Goal: Task Accomplishment & Management: Use online tool/utility

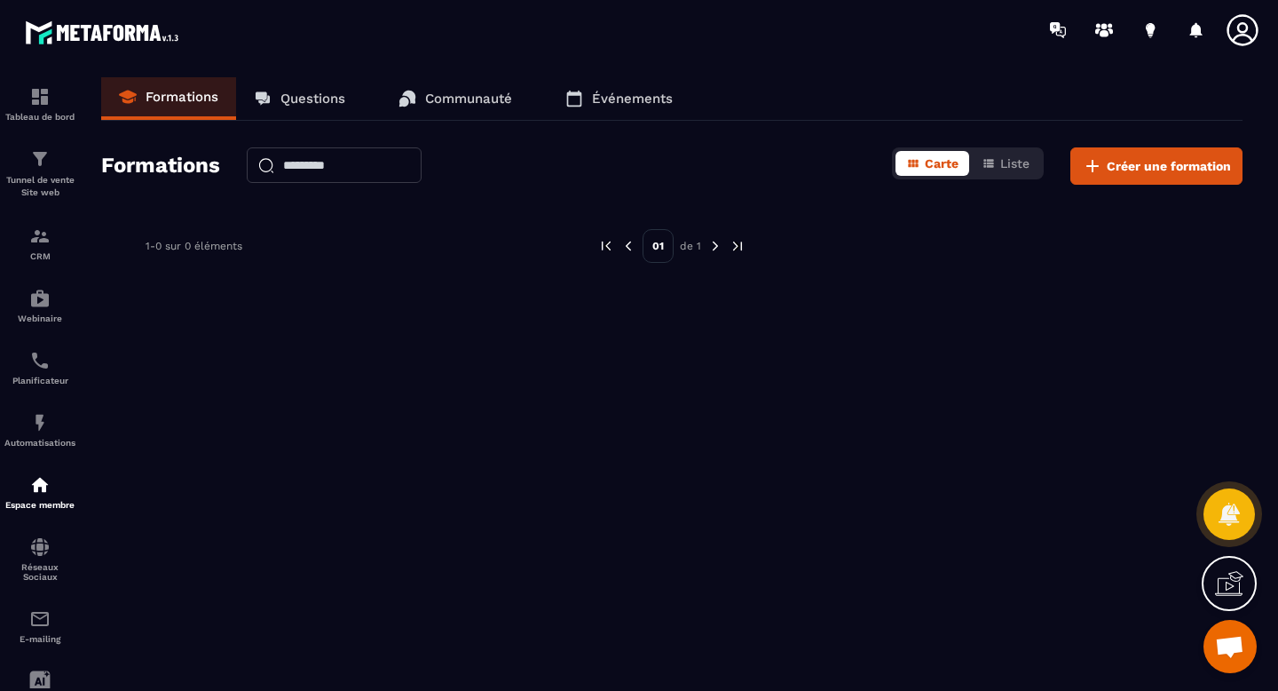
click at [304, 92] on p "Questions" at bounding box center [312, 99] width 65 height 16
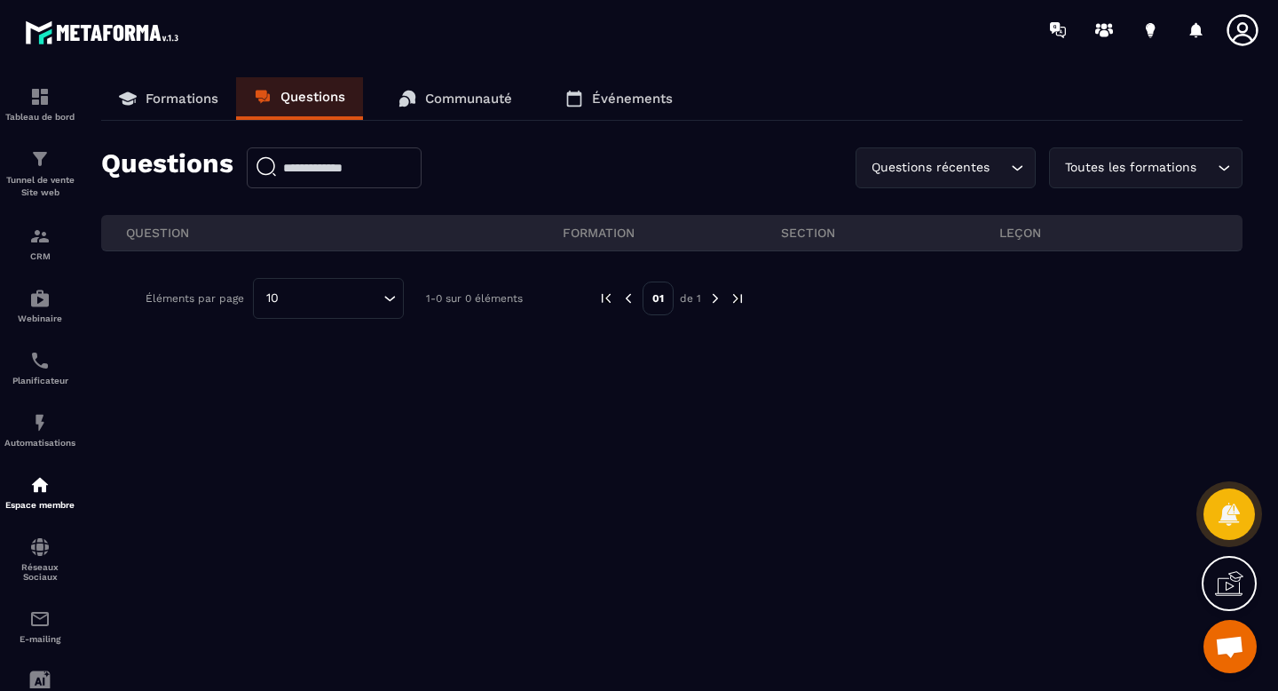
click at [460, 97] on p "Communauté" at bounding box center [468, 99] width 87 height 16
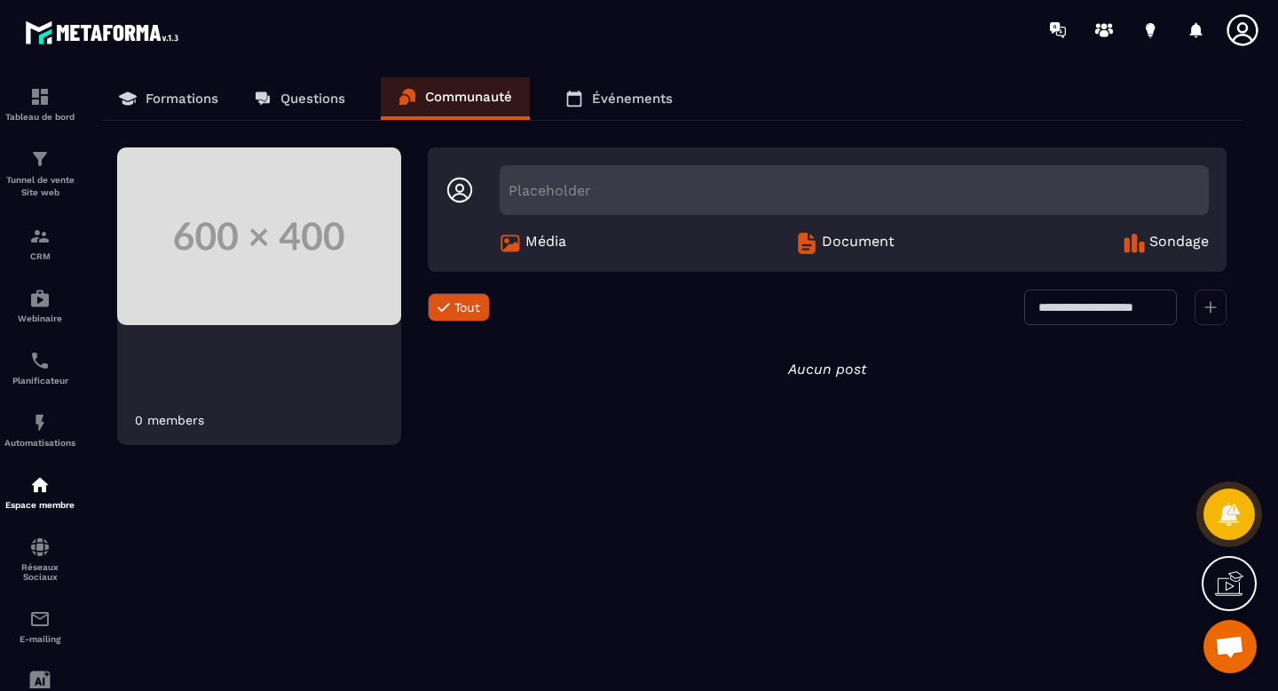
click at [613, 100] on p "Événements" at bounding box center [632, 99] width 81 height 16
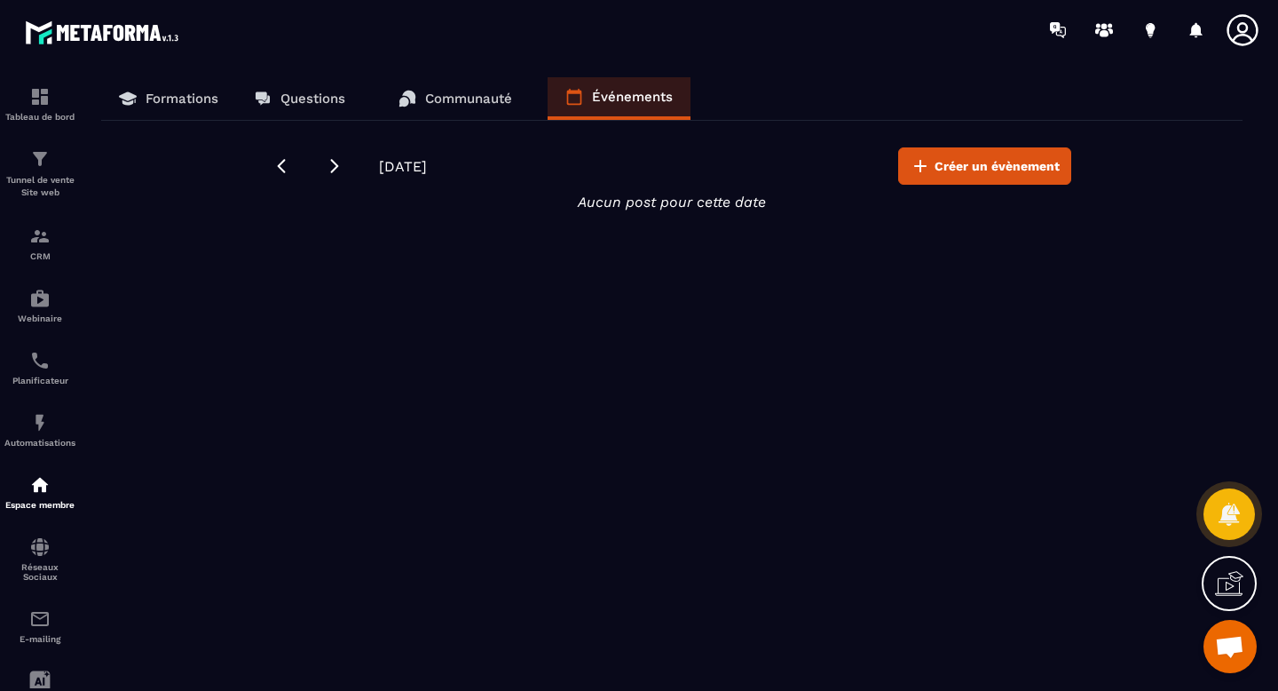
click at [308, 103] on p "Questions" at bounding box center [312, 99] width 65 height 16
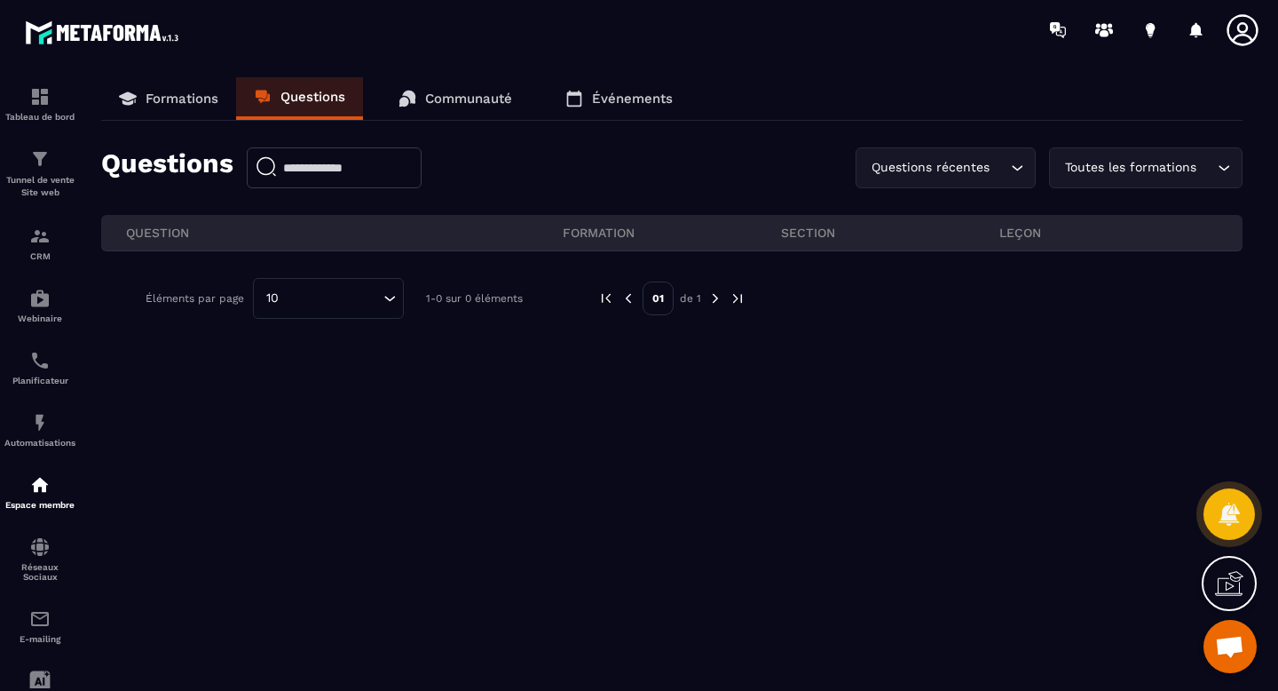
click at [161, 99] on p "Formations" at bounding box center [182, 99] width 73 height 16
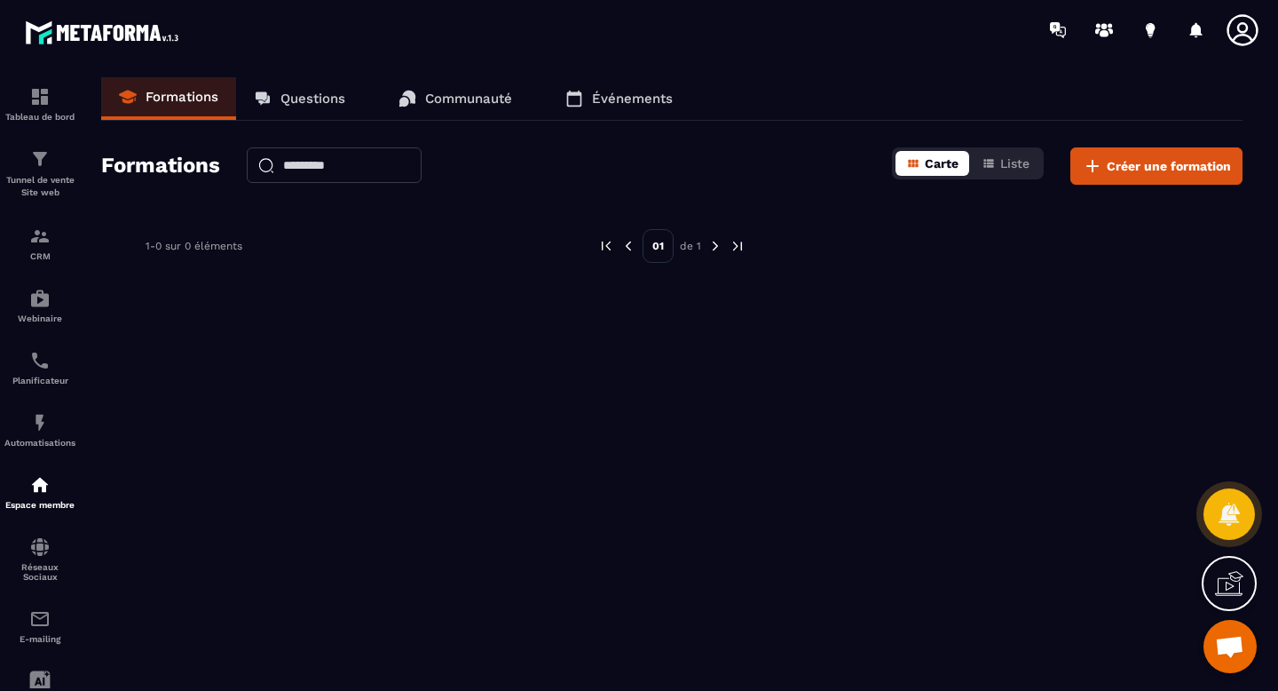
click at [935, 166] on span "Carte" at bounding box center [942, 163] width 34 height 14
click at [1002, 162] on span "Liste" at bounding box center [1014, 163] width 29 height 14
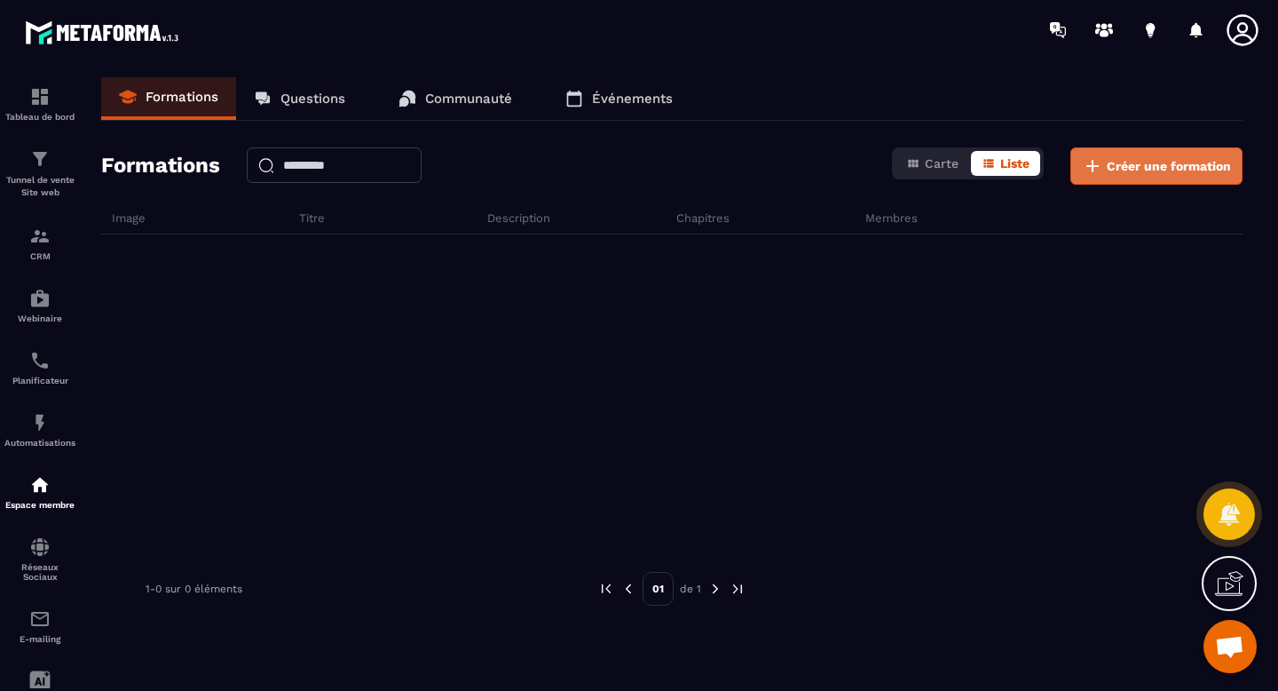
click at [1125, 164] on span "Créer une formation" at bounding box center [1169, 166] width 124 height 18
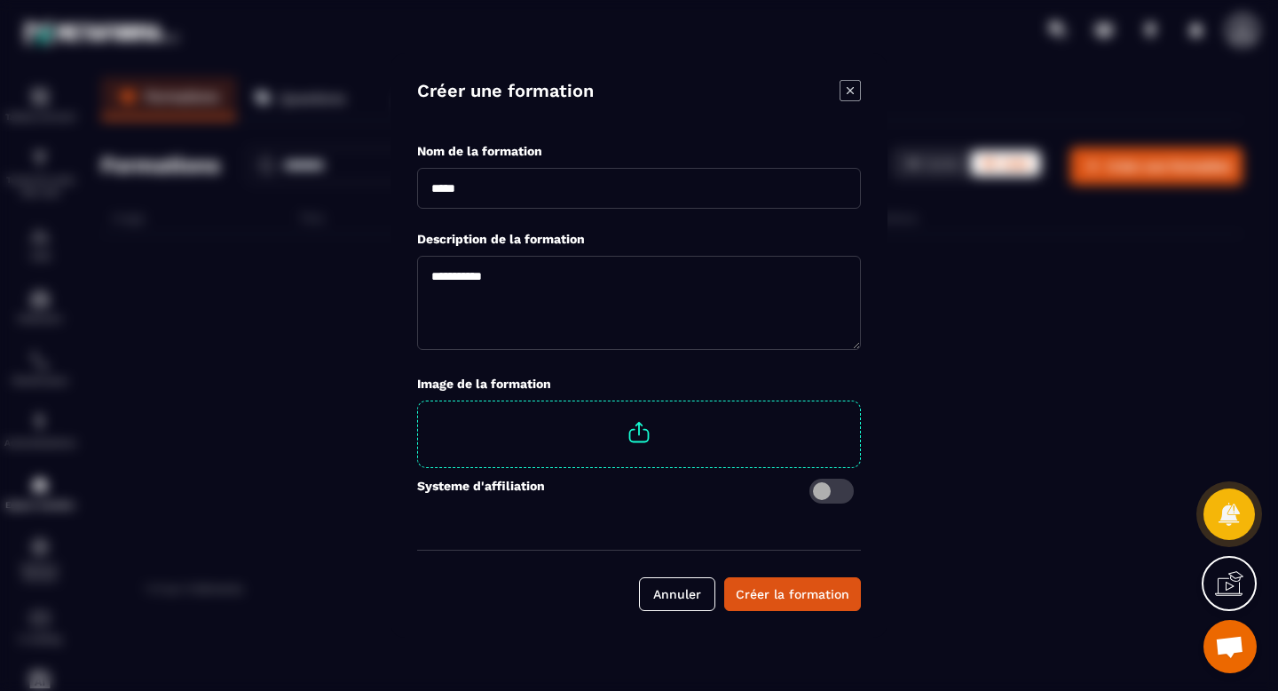
click at [551, 182] on input "Modal window" at bounding box center [639, 188] width 444 height 41
type input "**********"
click at [537, 285] on textarea "Modal window" at bounding box center [639, 303] width 444 height 94
click at [762, 596] on div "Créer la formation" at bounding box center [793, 594] width 114 height 18
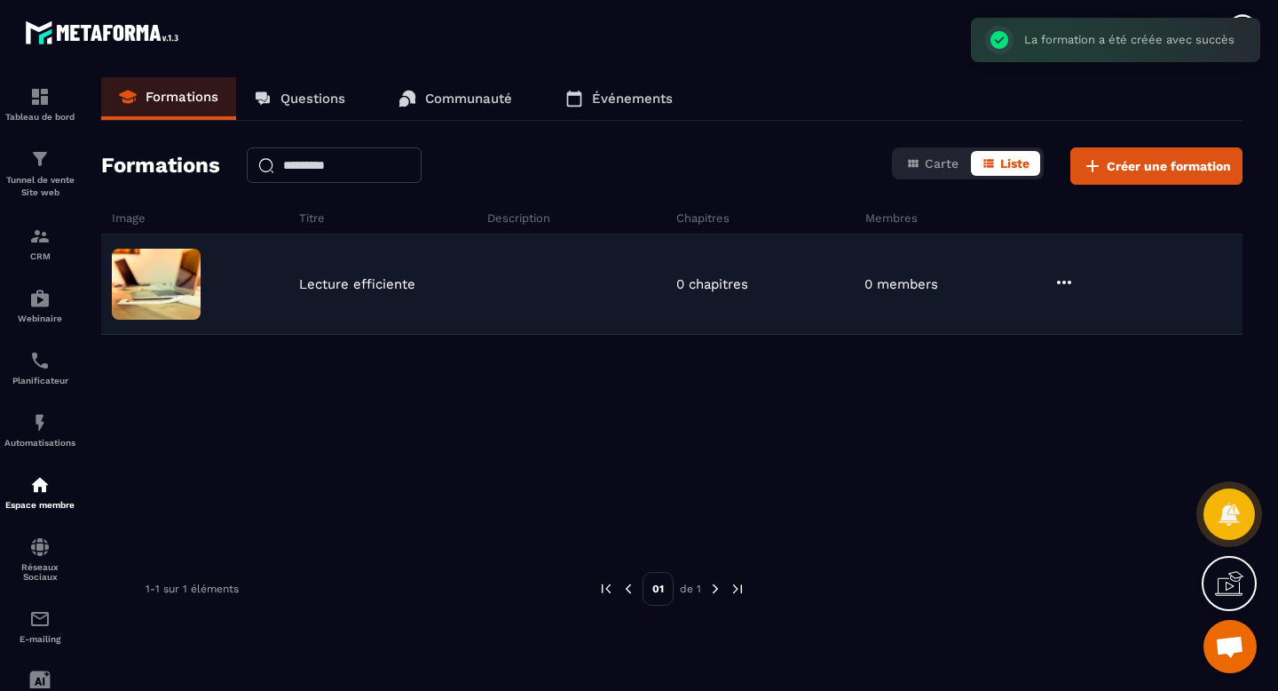
click at [359, 286] on p "Lecture efficiente" at bounding box center [357, 284] width 116 height 16
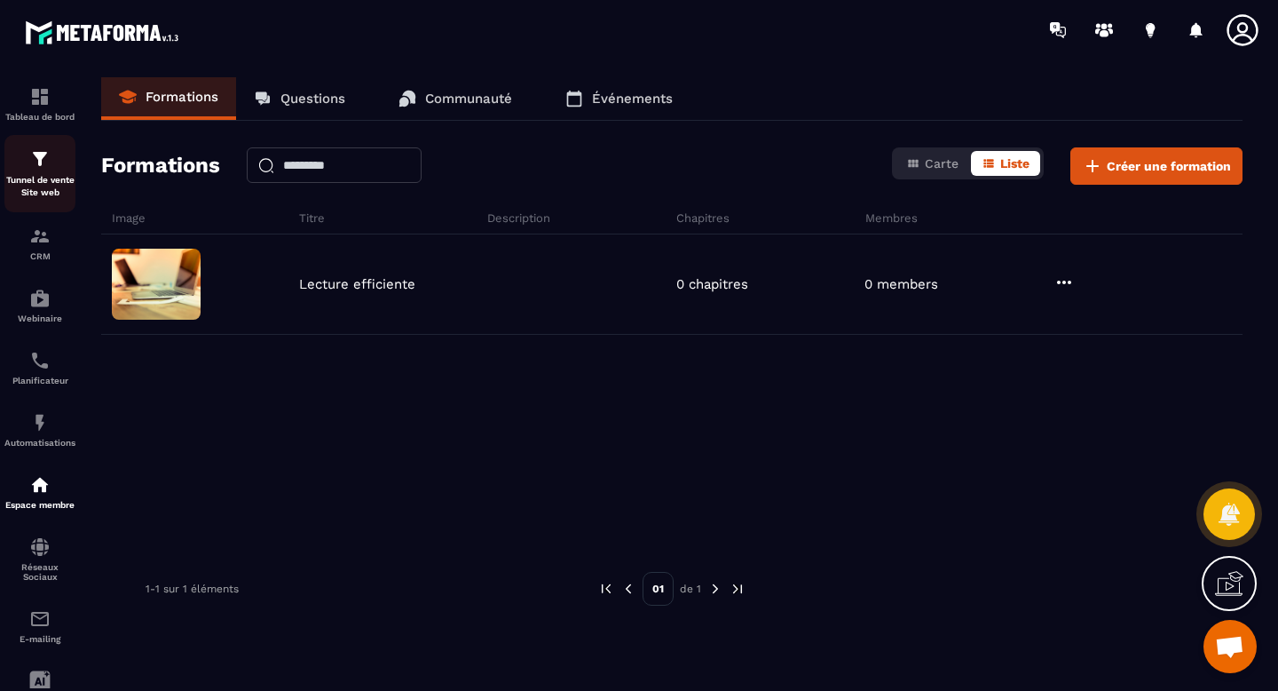
click at [37, 181] on p "Tunnel de vente Site web" at bounding box center [39, 186] width 71 height 25
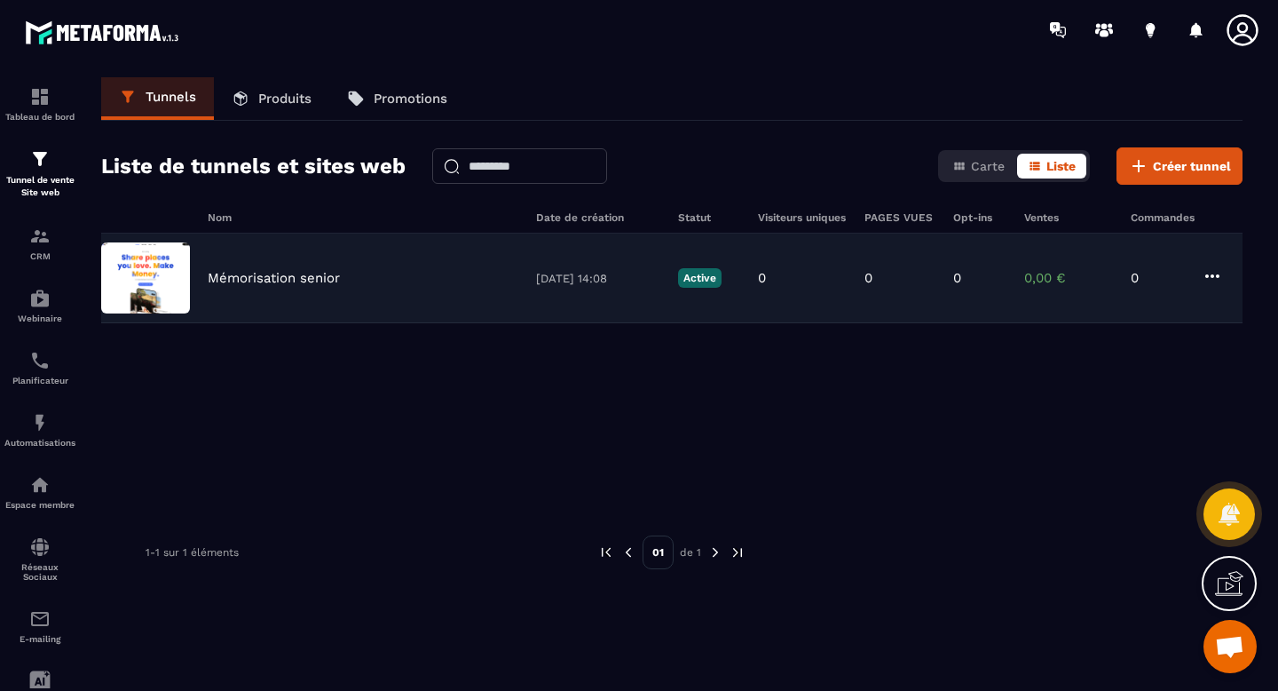
click at [328, 275] on p "Mémorisation senior" at bounding box center [274, 278] width 132 height 16
